Goal: Task Accomplishment & Management: Use online tool/utility

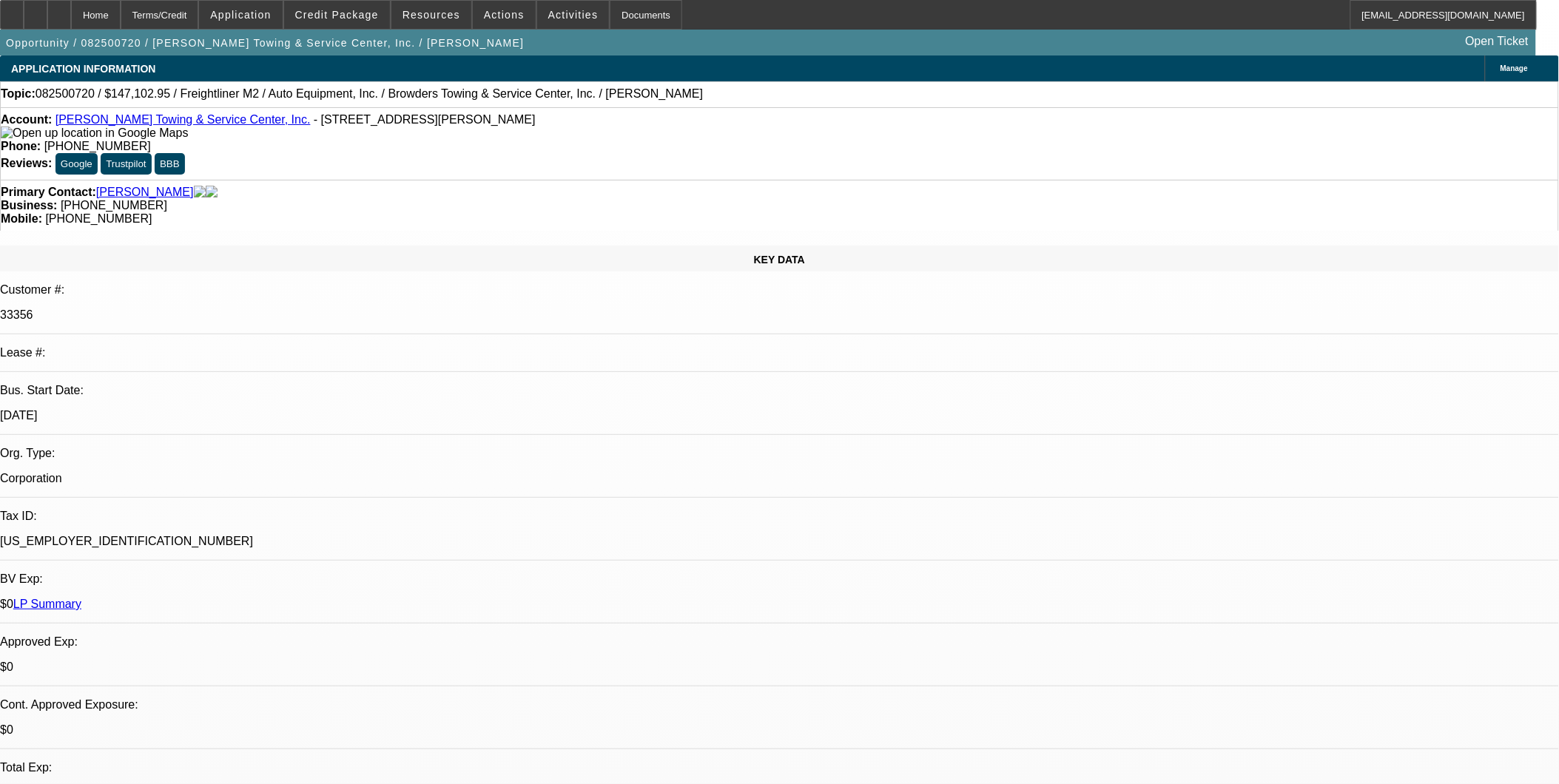
select select "0"
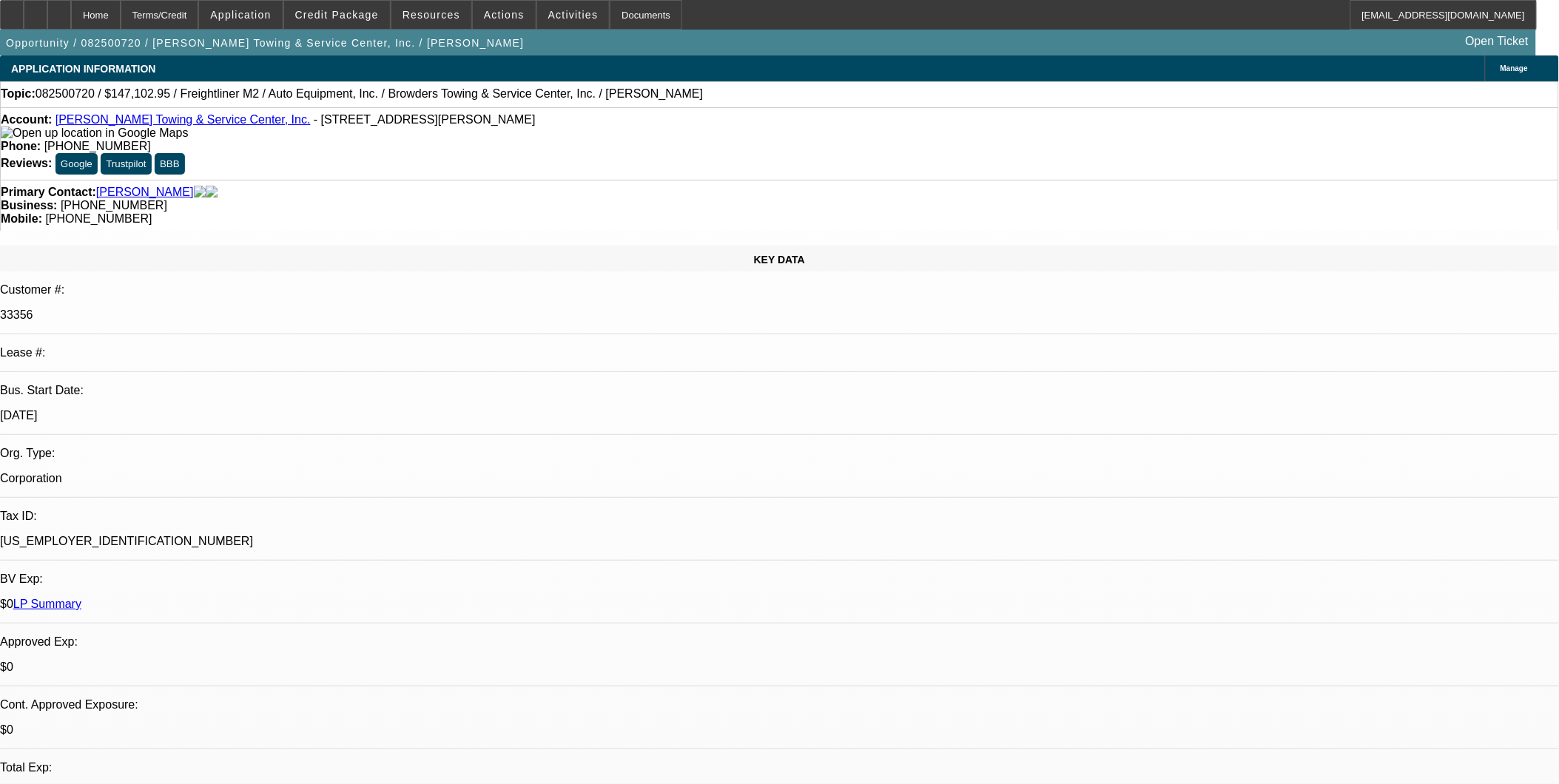
select select "0"
select select "1"
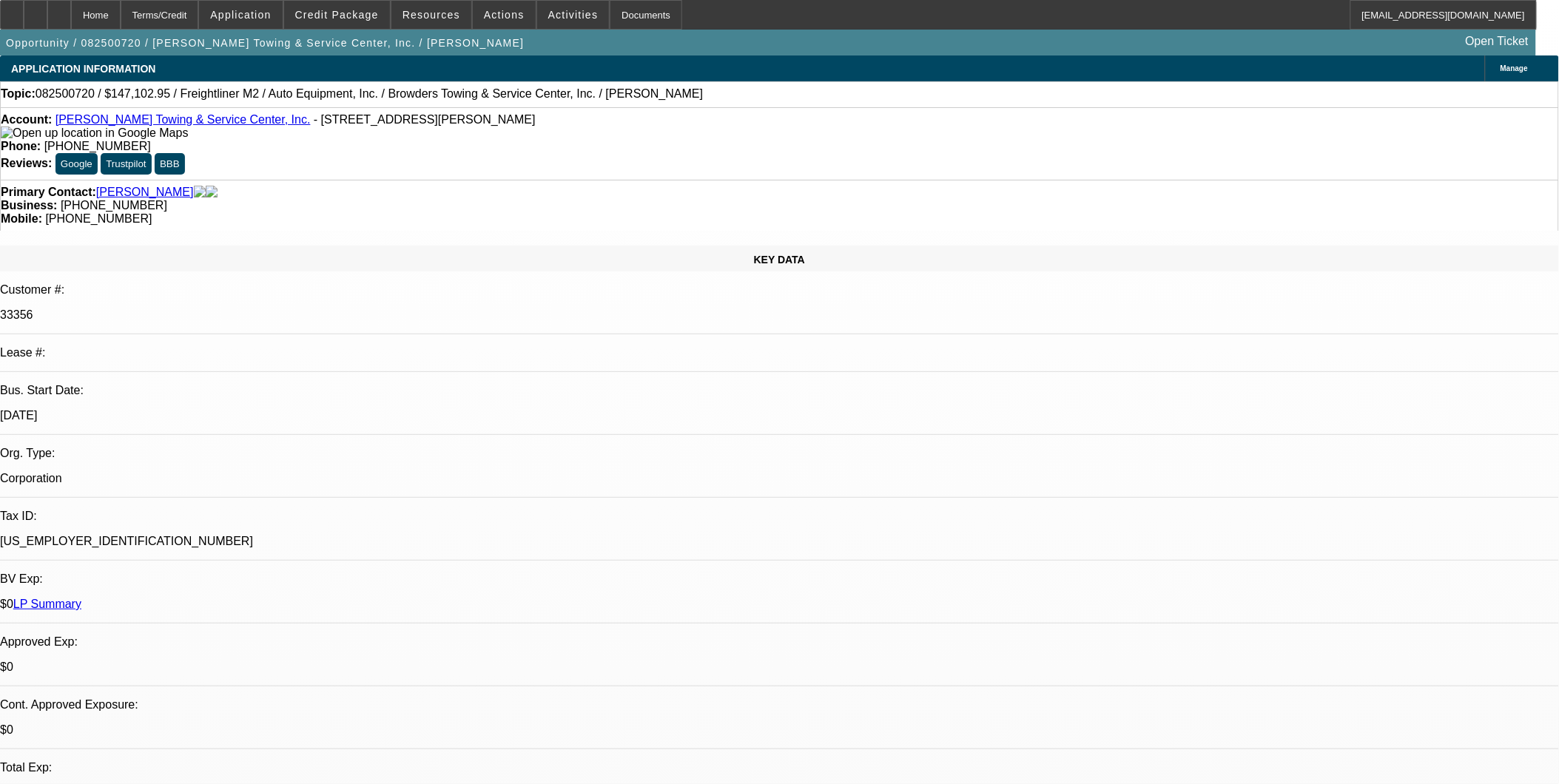
select select "2"
select select "6"
select select "1"
select select "2"
select select "6"
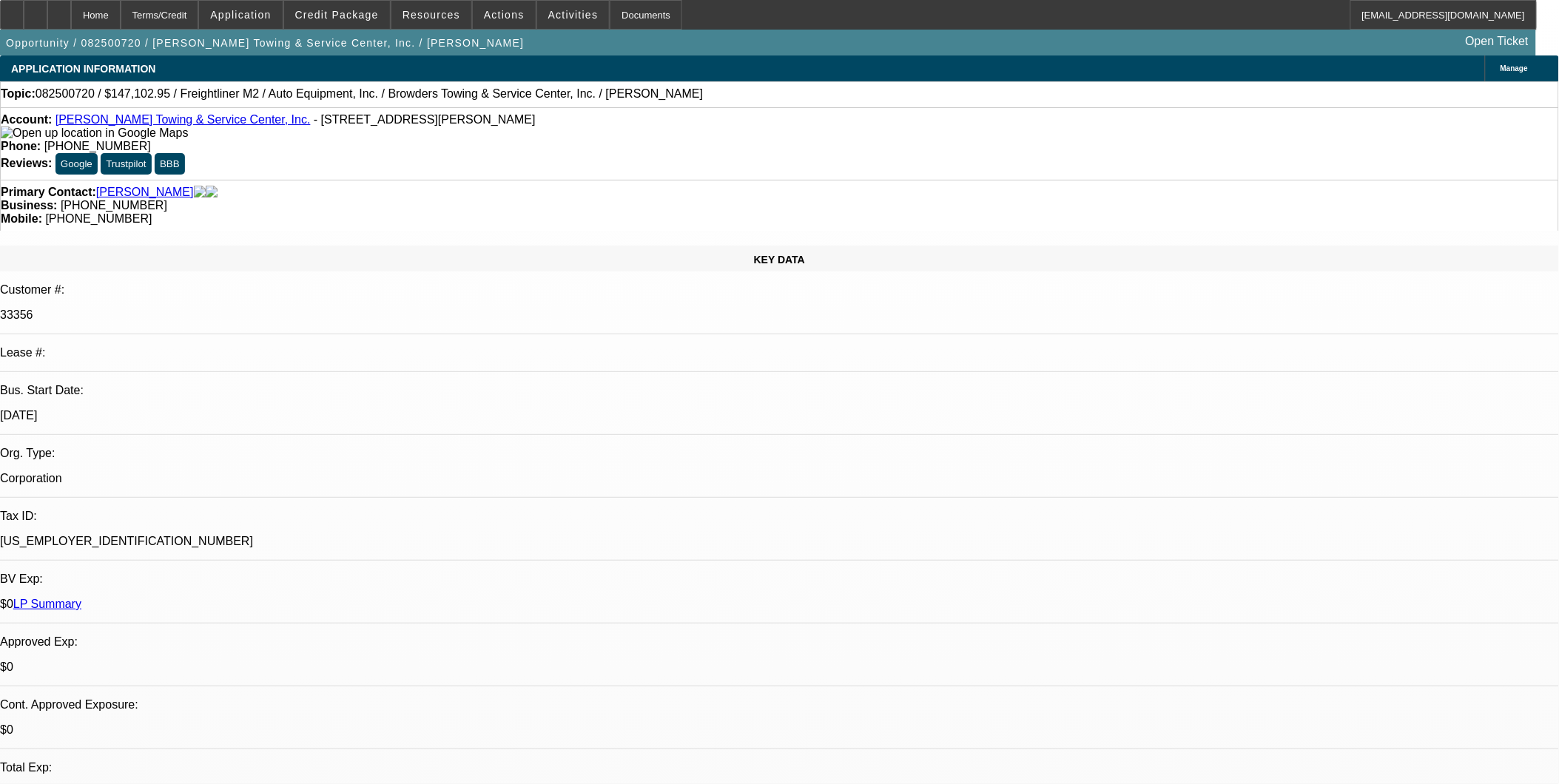
select select "1"
select select "2"
select select "6"
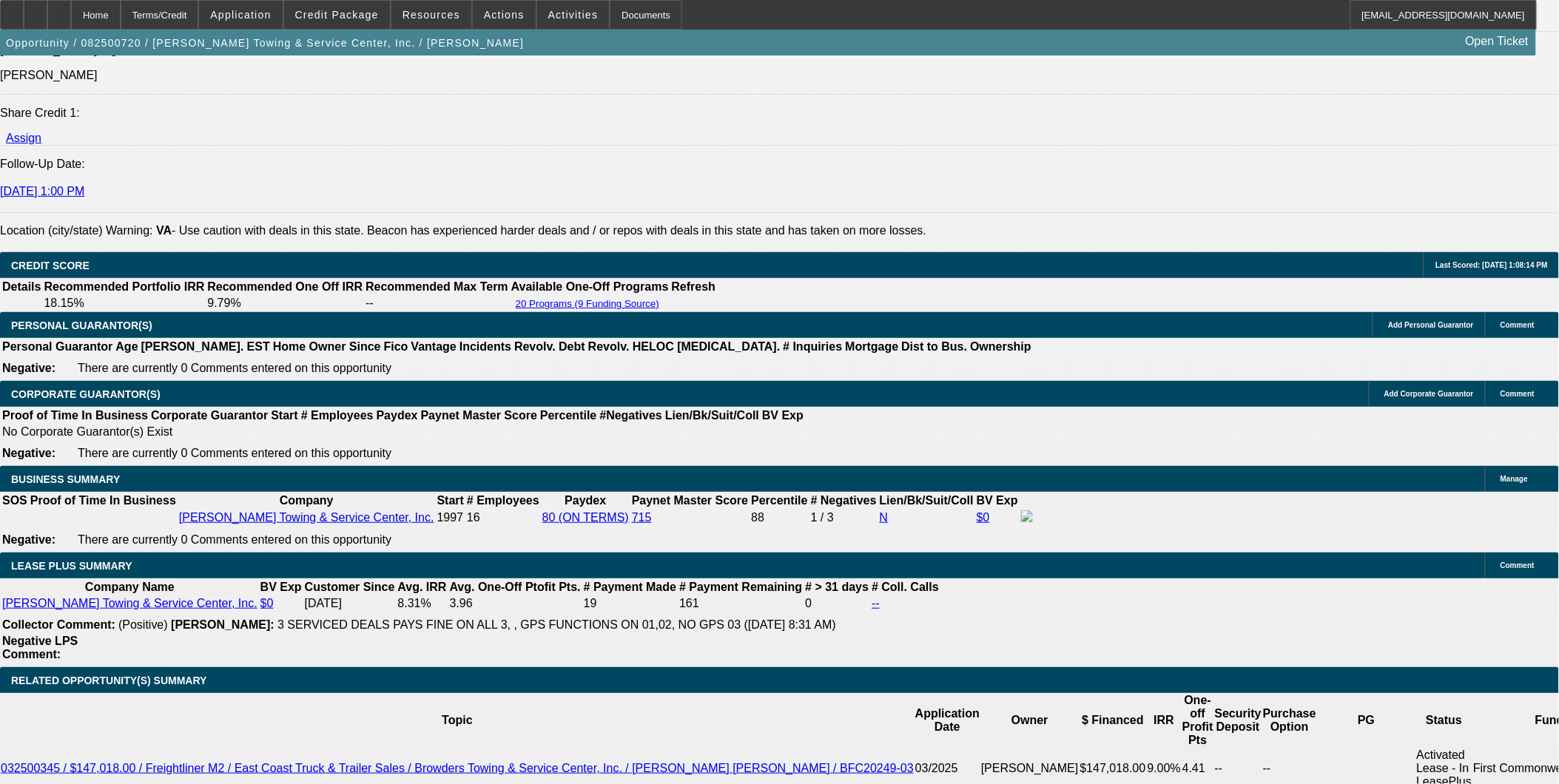
scroll to position [2054, 0]
